Goal: Task Accomplishment & Management: Manage account settings

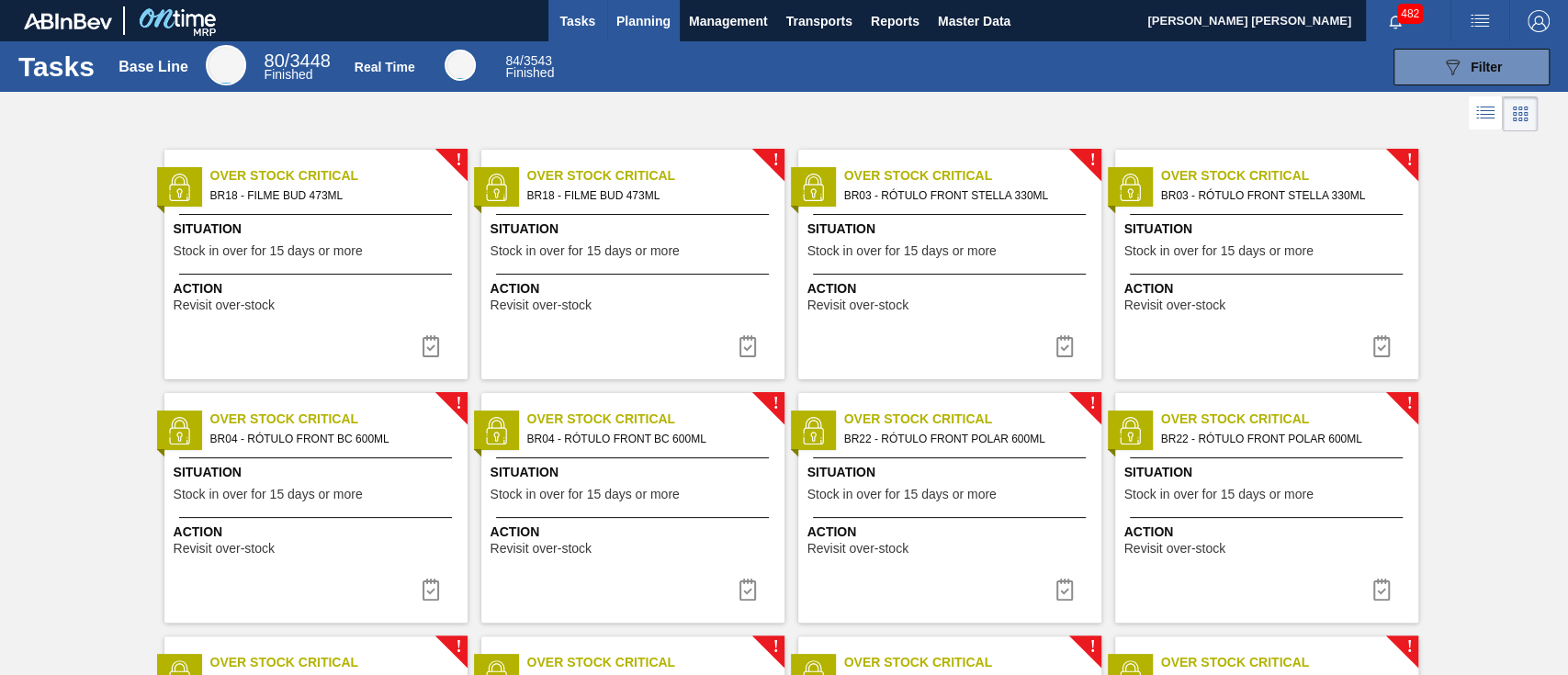
click at [635, 25] on span "Planning" at bounding box center [643, 21] width 54 height 22
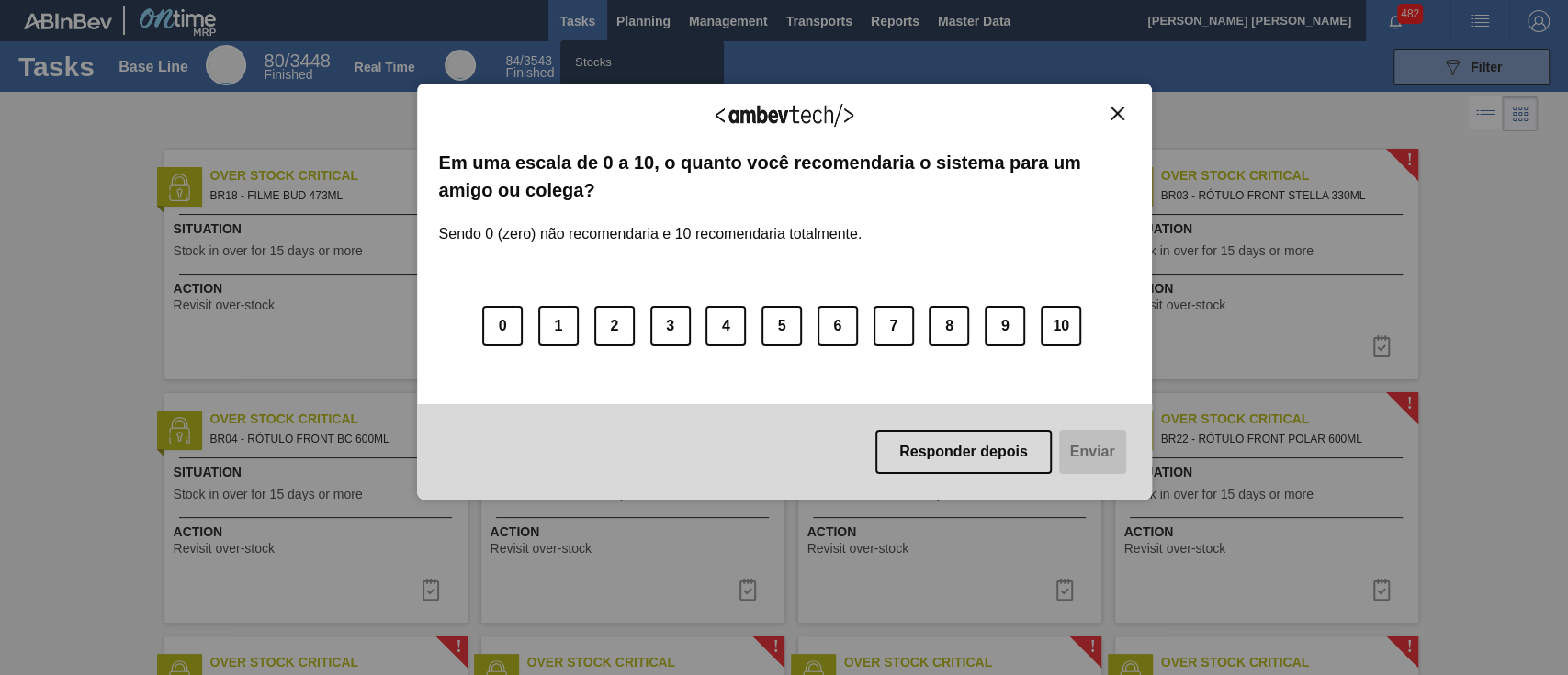
click at [610, 93] on div "Agradecemos seu feedback! Em uma escala de 0 a 10, o quanto você recomendaria o…" at bounding box center [785, 291] width 735 height 623
click at [1114, 109] on img "Close" at bounding box center [1117, 114] width 14 height 14
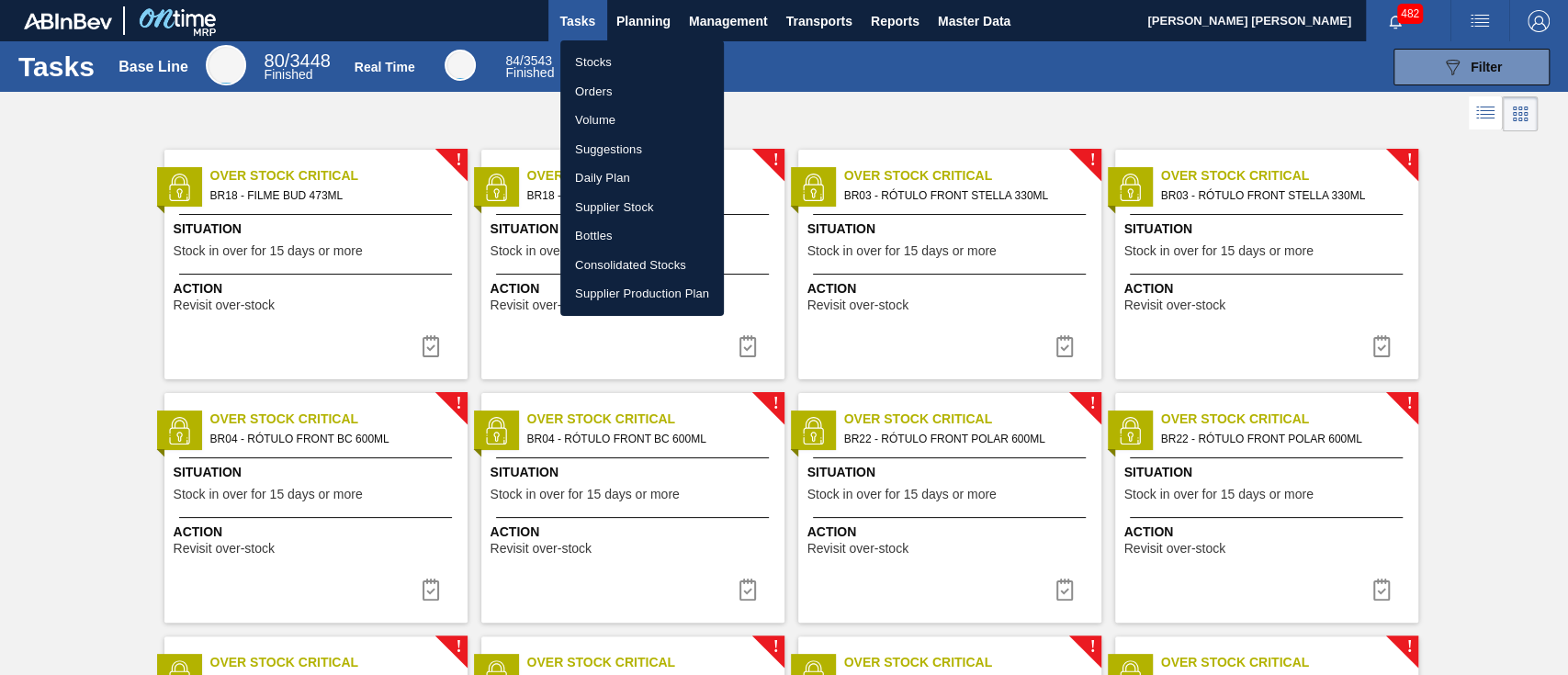
click at [626, 77] on li "Orders" at bounding box center [642, 92] width 164 height 29
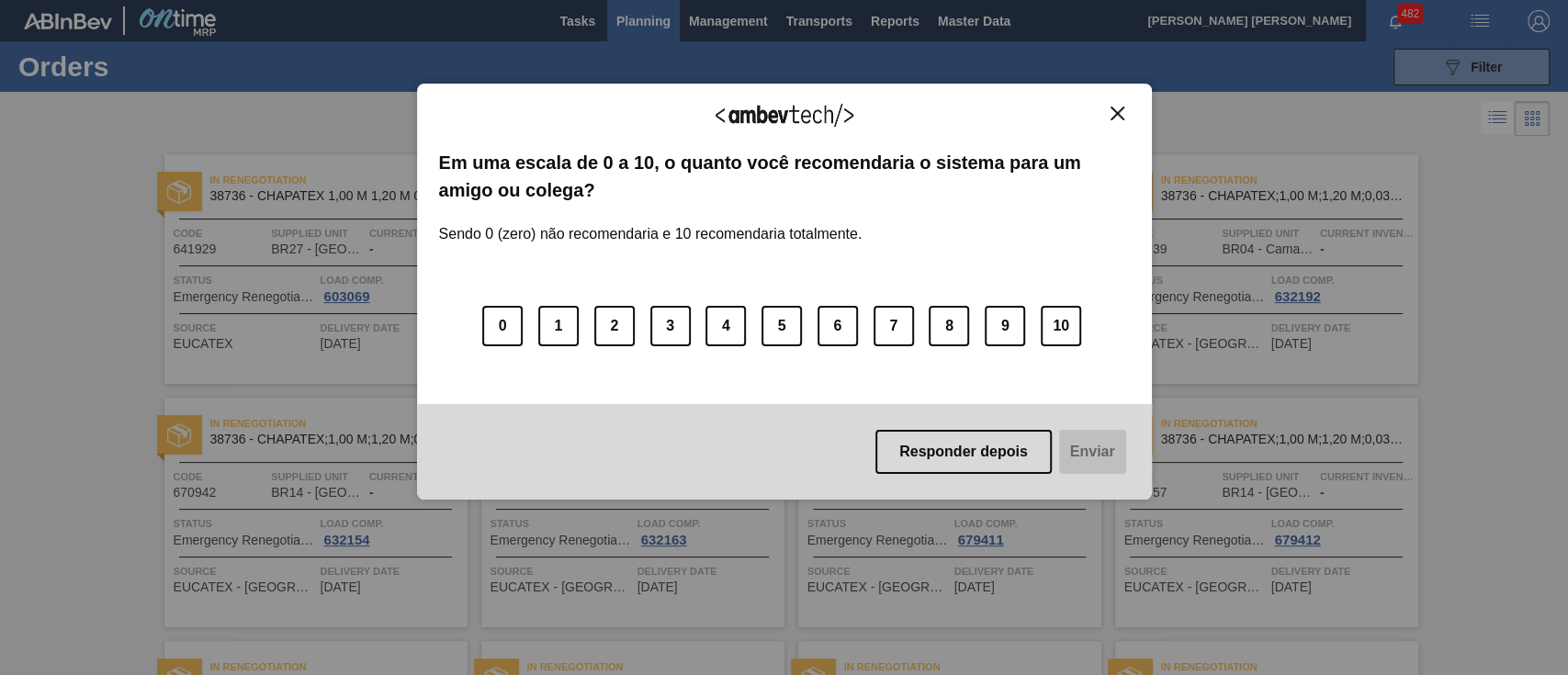
click at [1111, 109] on img "Close" at bounding box center [1117, 114] width 14 height 14
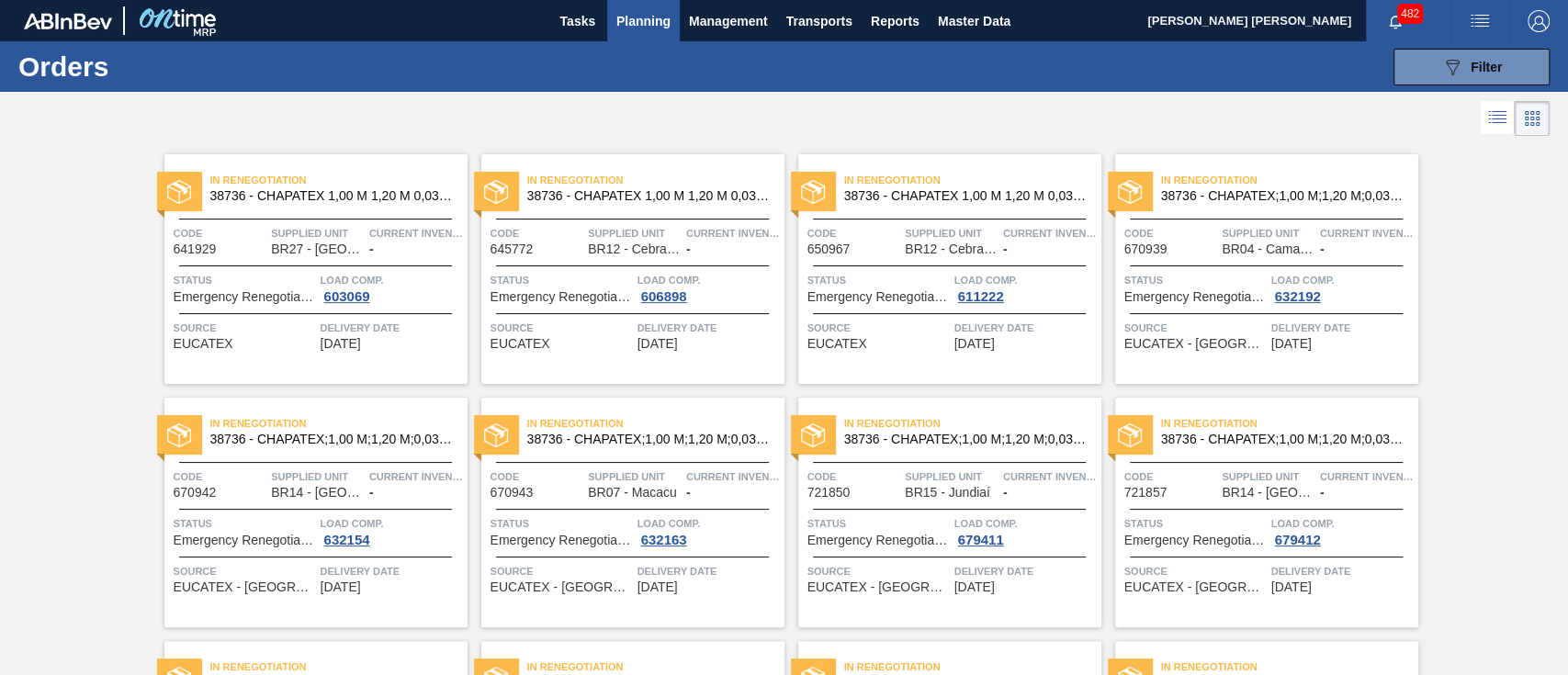
click at [1494, 132] on li at bounding box center [1497, 118] width 34 height 33
